Goal: Task Accomplishment & Management: Use online tool/utility

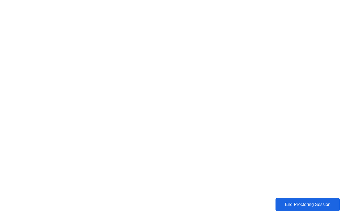
click at [303, 205] on div "End Proctoring Session" at bounding box center [307, 204] width 61 height 5
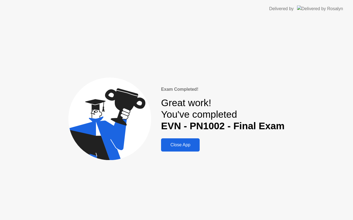
click at [174, 144] on div "Close App" at bounding box center [179, 145] width 35 height 5
